Goal: Find contact information: Find contact information

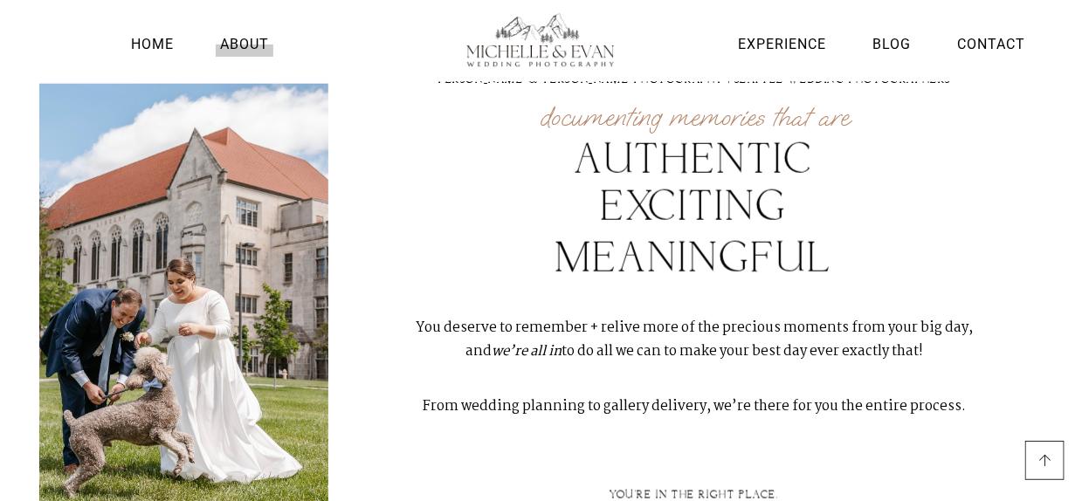
scroll to position [611, 0]
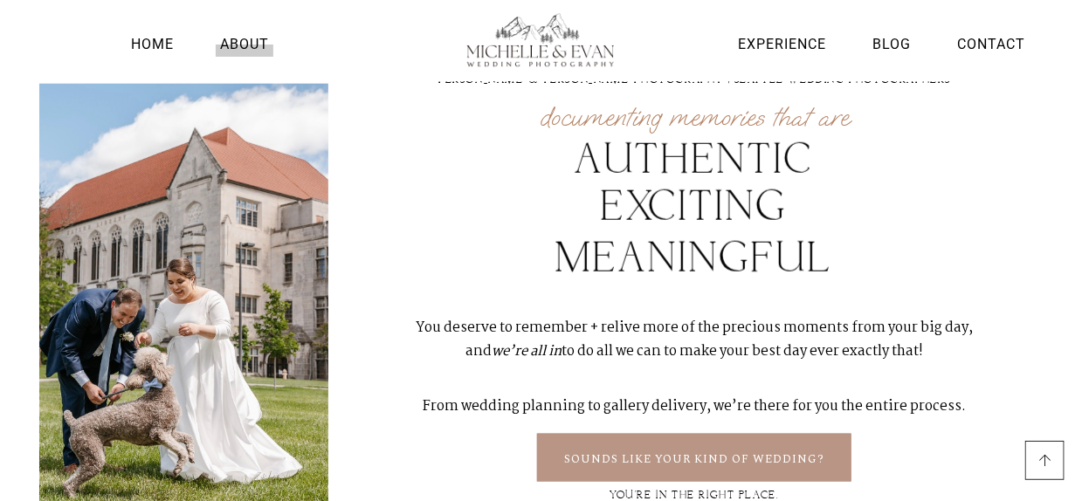
click at [248, 41] on link "About" at bounding box center [245, 44] width 58 height 24
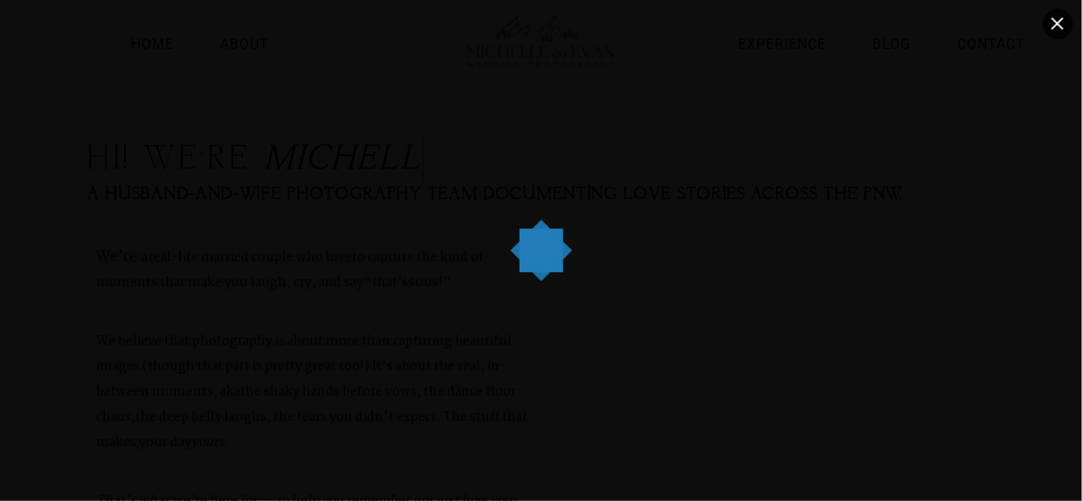
click at [1060, 20] on div "Close" at bounding box center [1057, 24] width 31 height 31
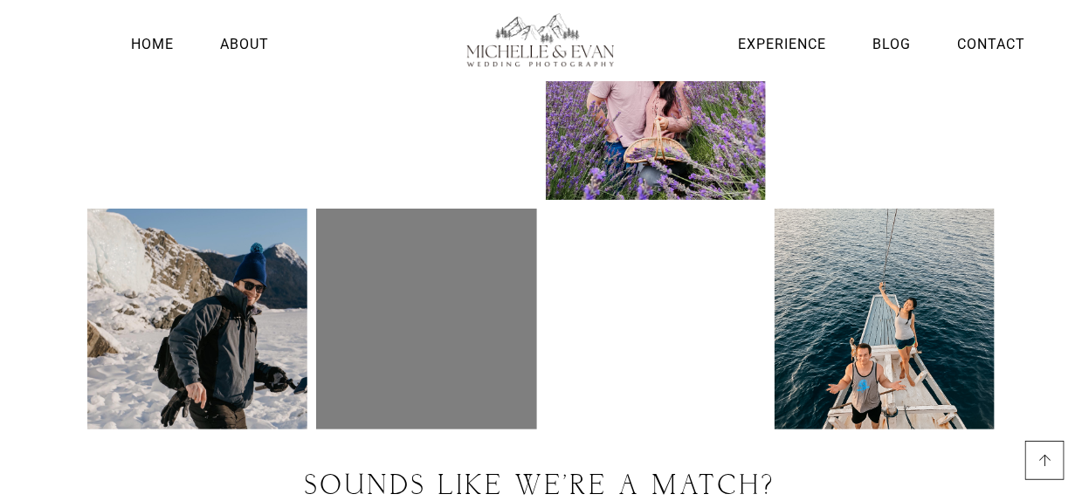
scroll to position [2489, 0]
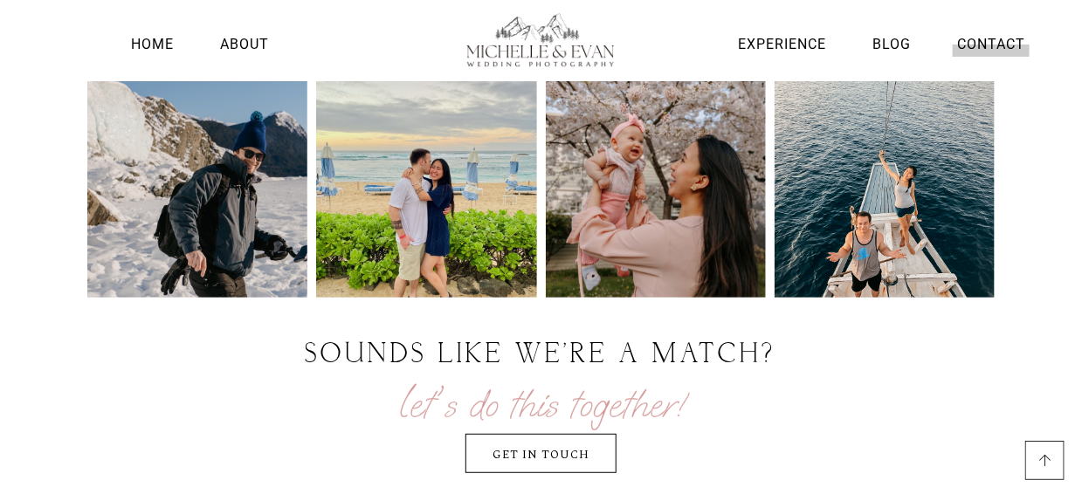
click at [1003, 40] on link "Contact" at bounding box center [990, 44] width 77 height 24
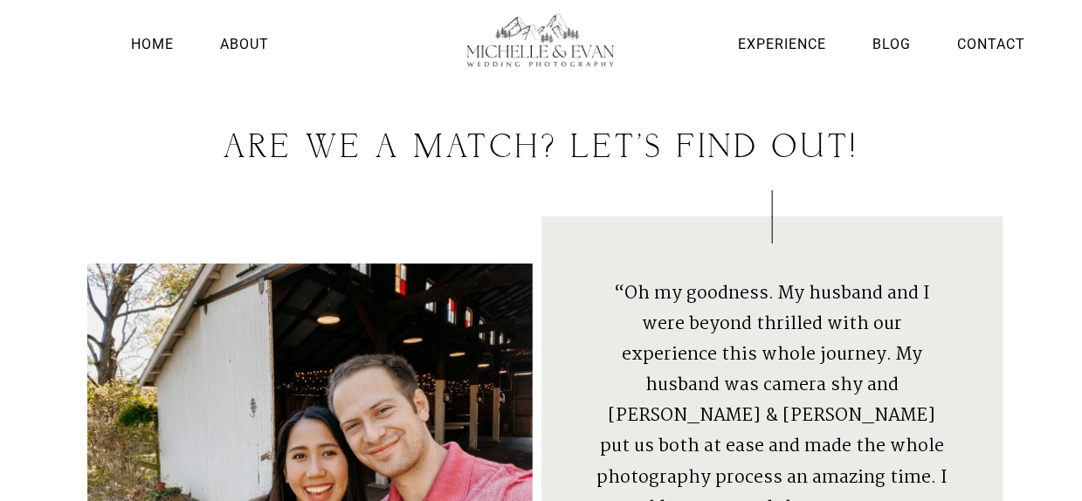
click at [546, 199] on div at bounding box center [540, 186] width 907 height 44
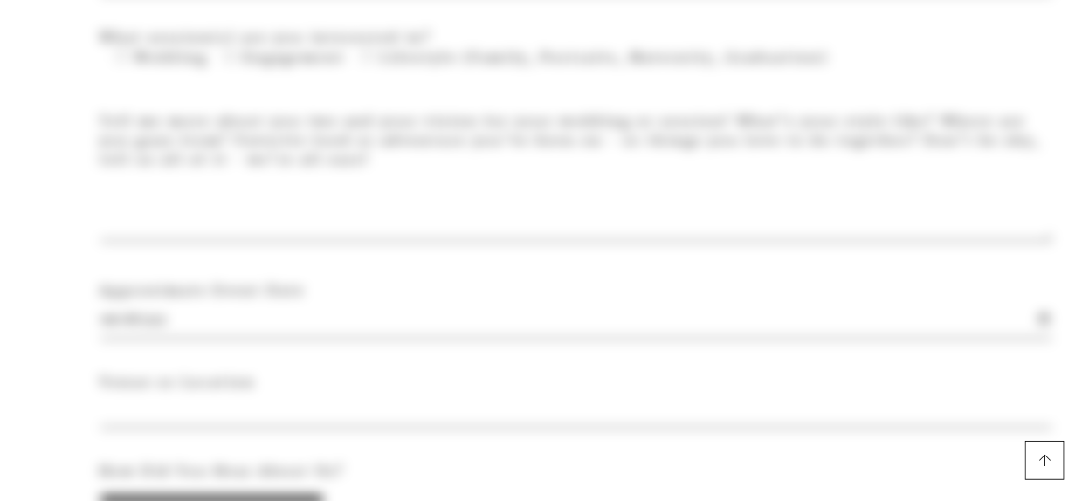
scroll to position [1852, 0]
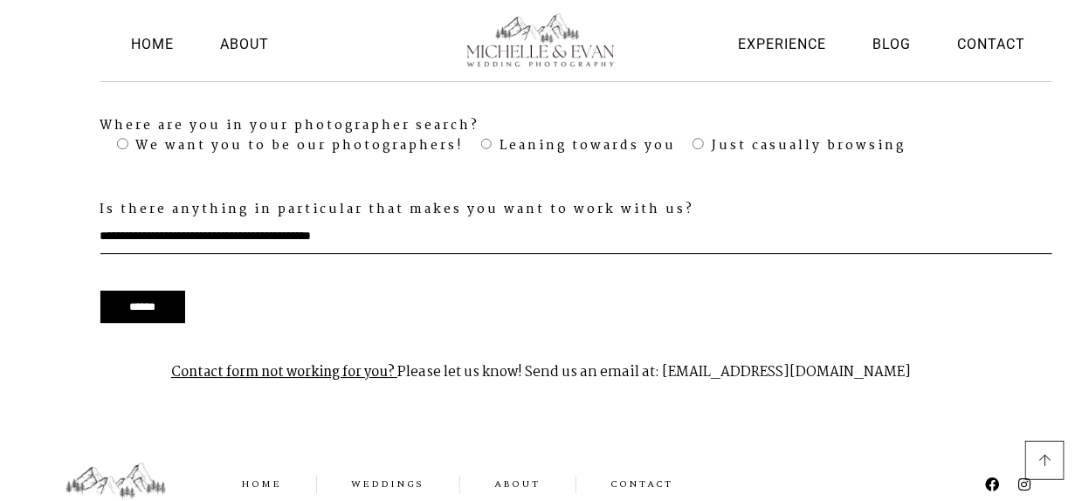
click at [1045, 456] on span at bounding box center [1044, 460] width 13 height 13
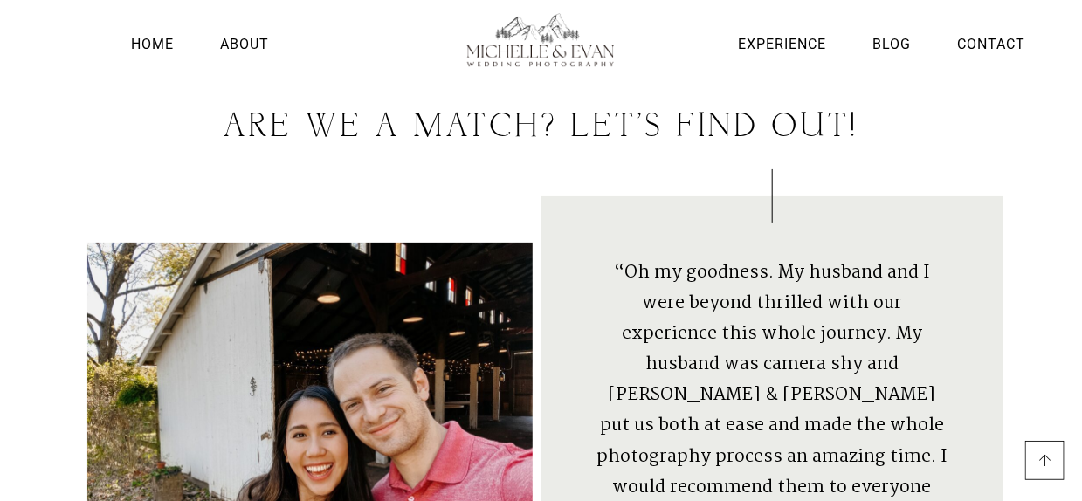
scroll to position [0, 0]
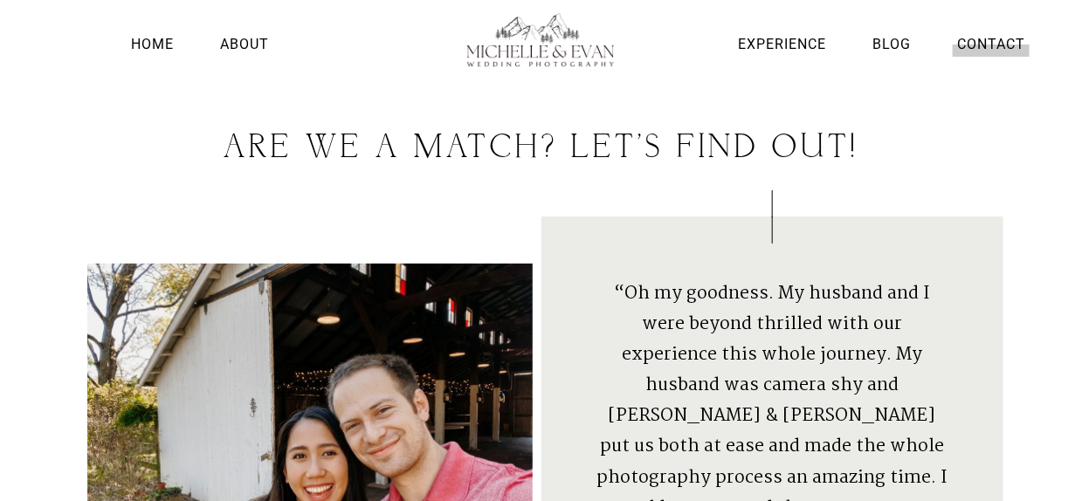
click at [979, 37] on link "Contact" at bounding box center [990, 44] width 77 height 24
